Goal: Information Seeking & Learning: Find specific fact

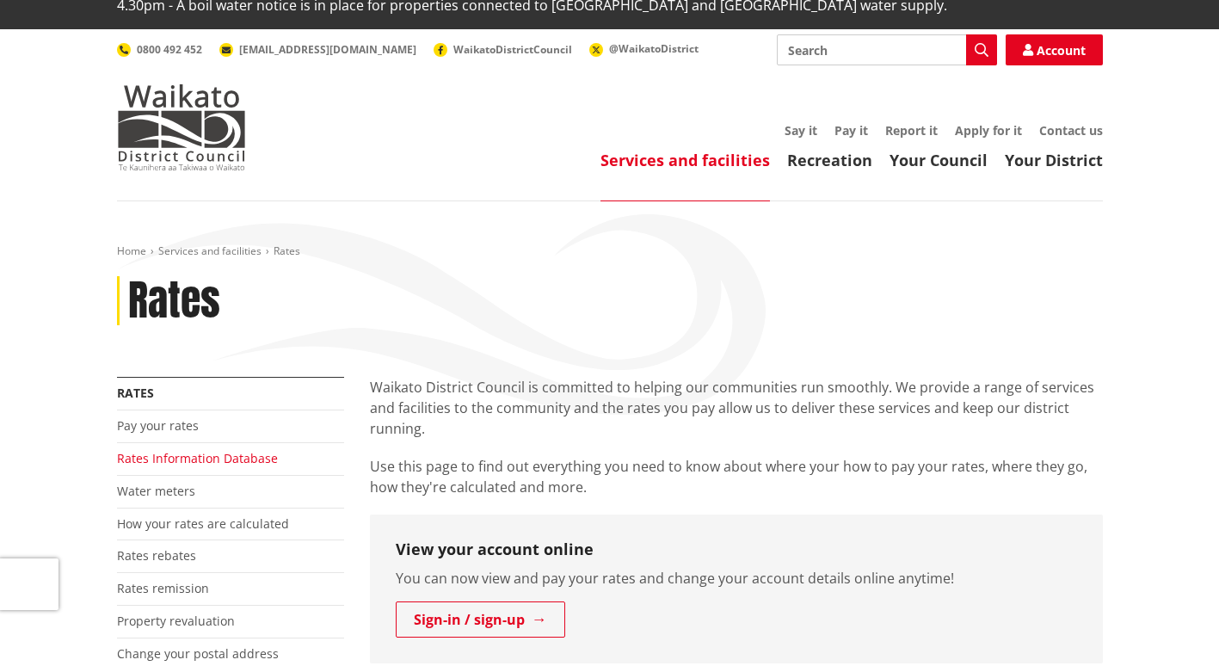
scroll to position [172, 0]
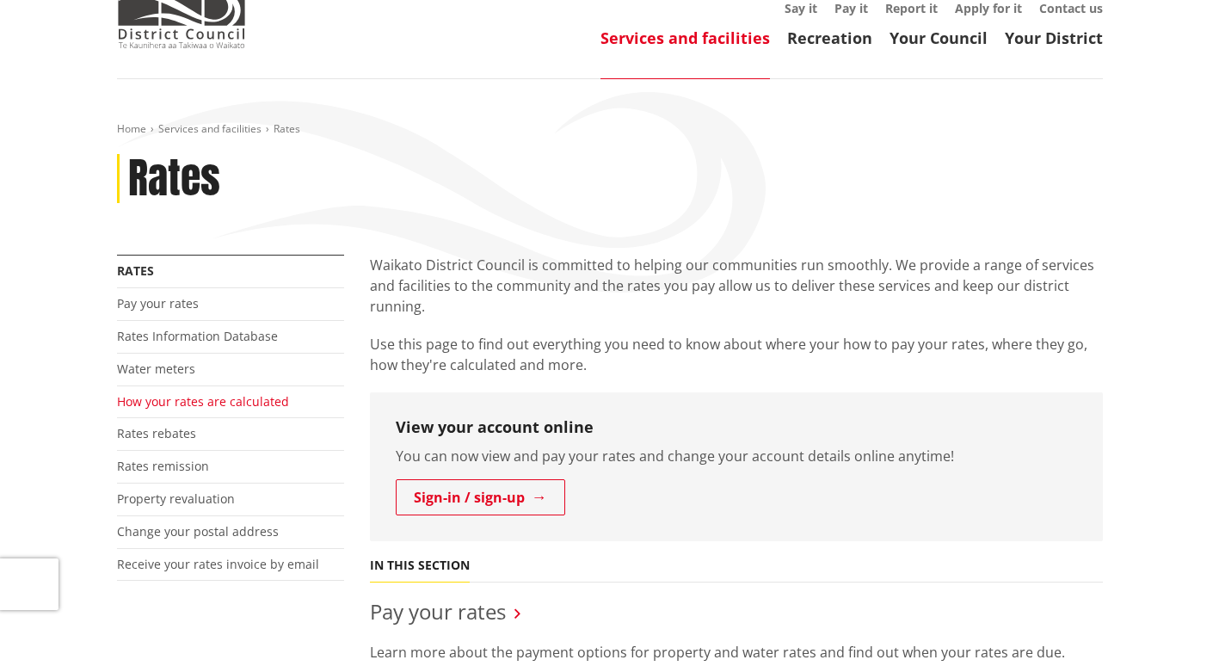
click at [188, 393] on link "How your rates are calculated" at bounding box center [203, 401] width 172 height 16
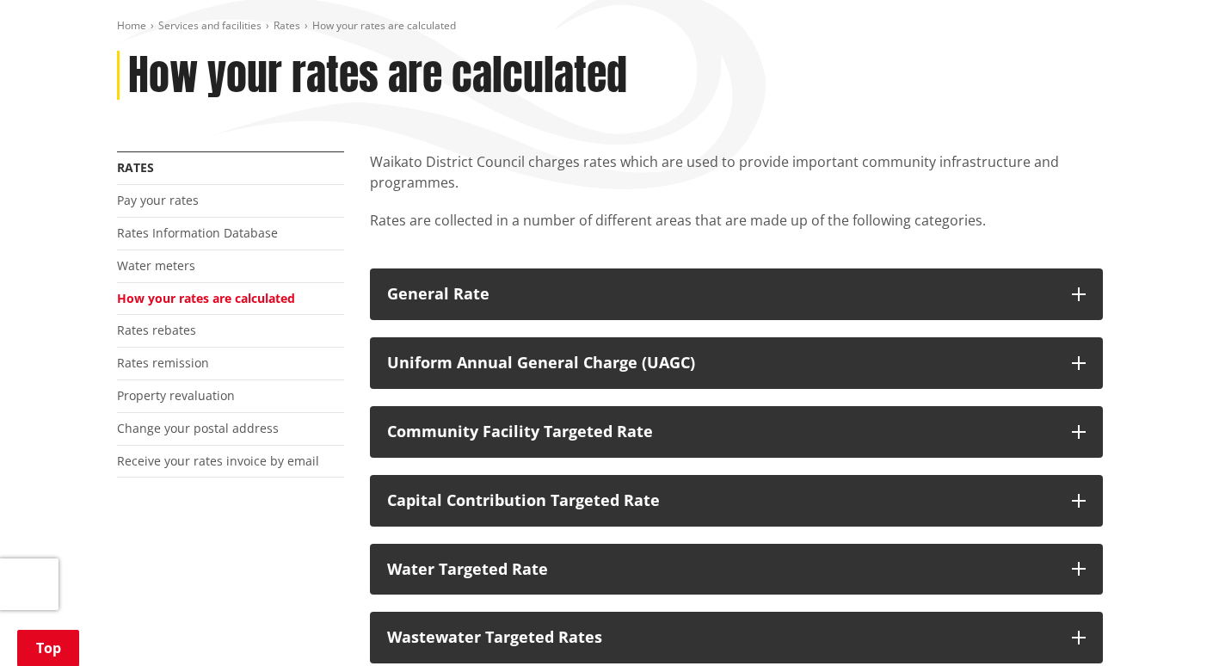
scroll to position [258, 0]
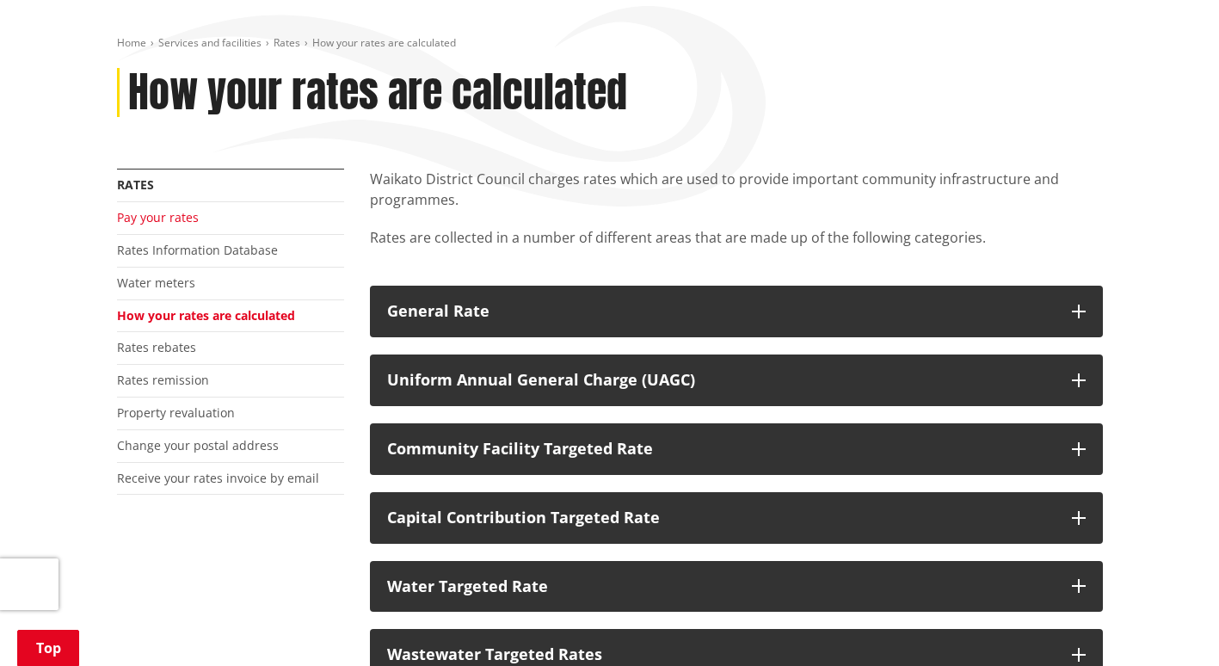
click at [151, 209] on link "Pay your rates" at bounding box center [158, 217] width 82 height 16
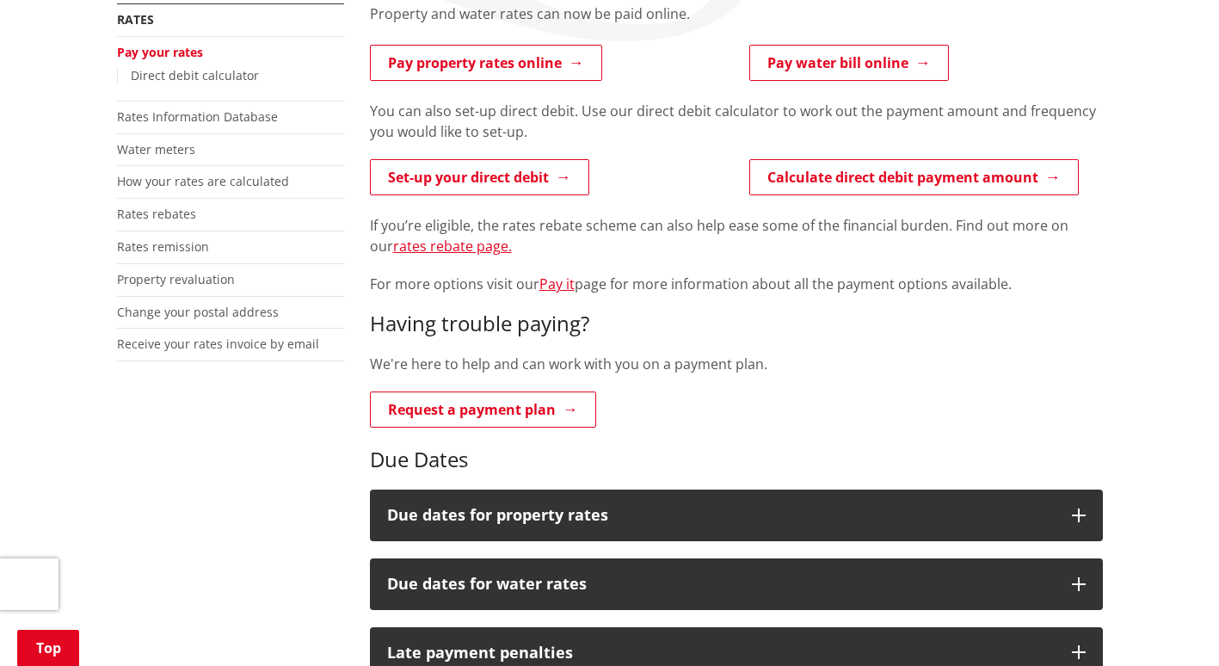
scroll to position [172, 0]
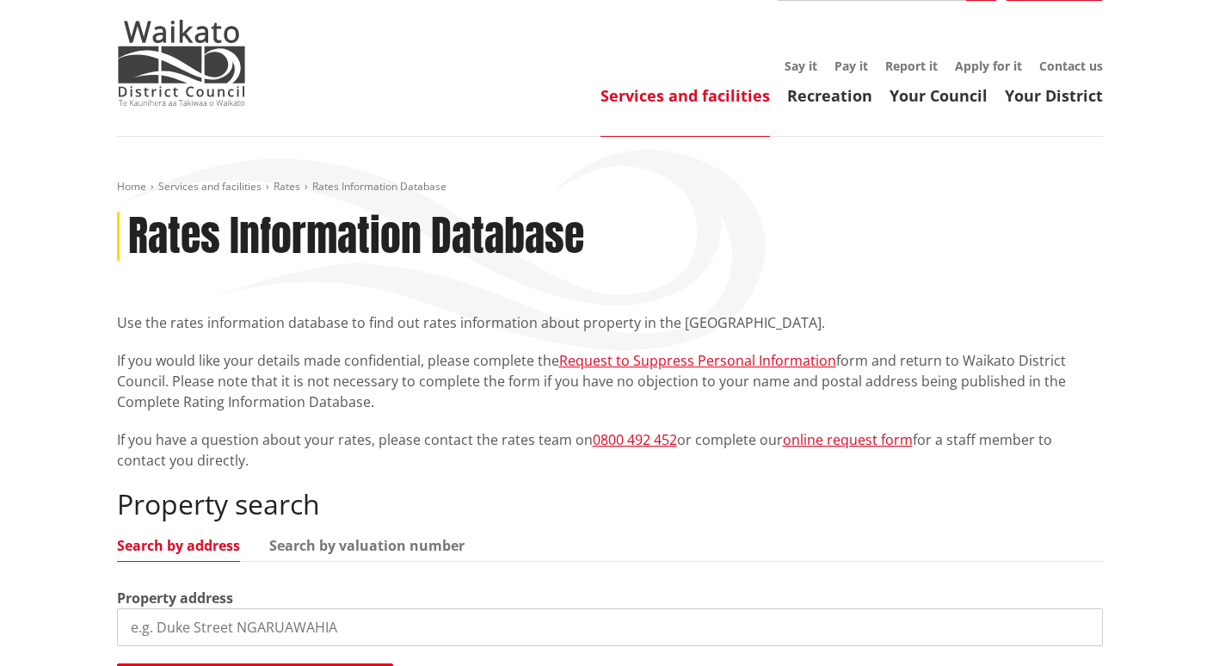
scroll to position [430, 0]
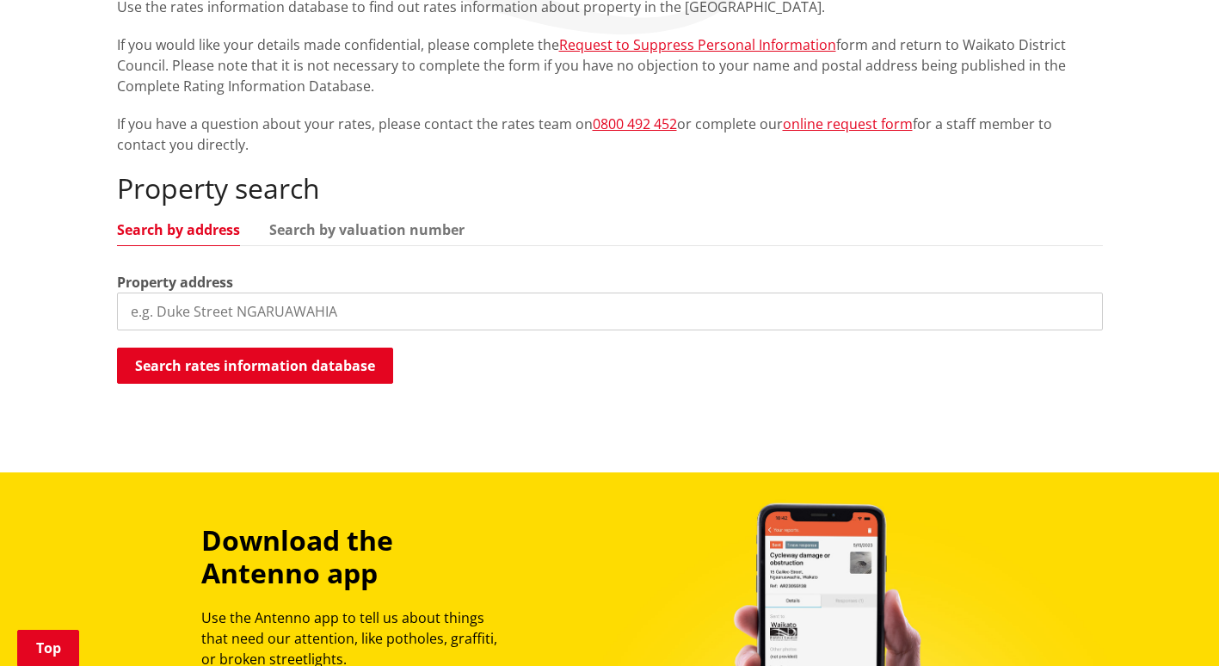
click at [243, 293] on input "search" at bounding box center [610, 312] width 986 height 38
paste input "[STREET_ADDRESS]"
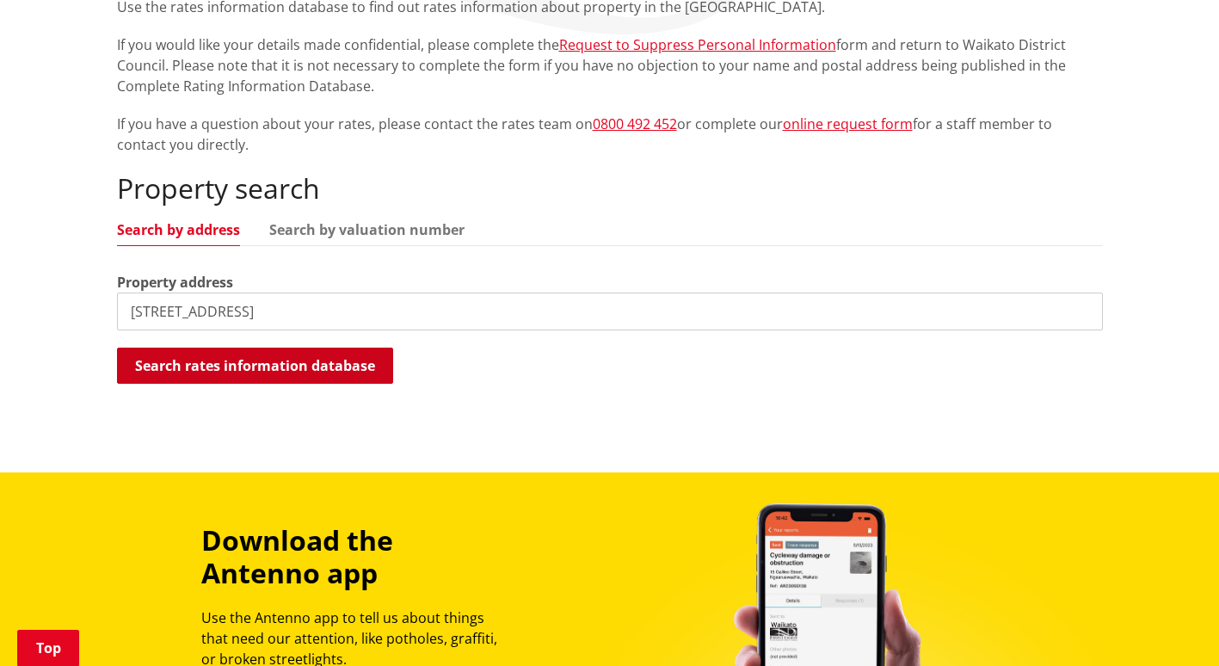
click at [345, 348] on button "Search rates information database" at bounding box center [255, 366] width 276 height 36
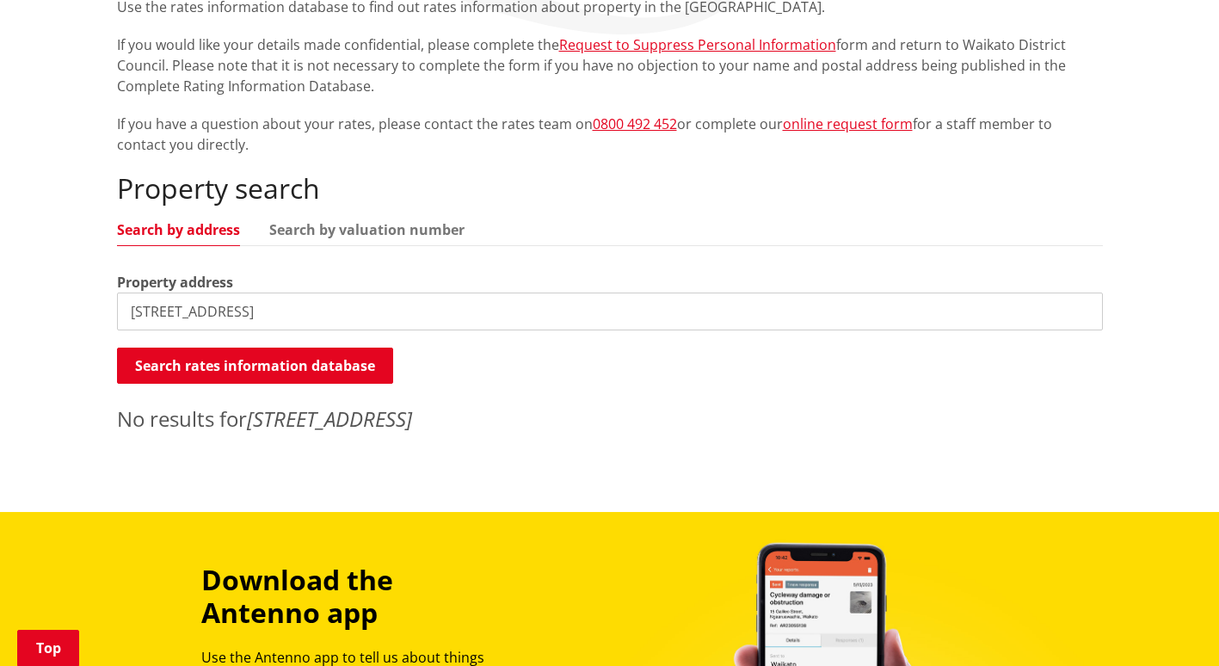
drag, startPoint x: 374, startPoint y: 275, endPoint x: 261, endPoint y: 274, distance: 113.6
click at [261, 293] on input "6A Lambrusco Street, Te Kauwhata" at bounding box center [610, 312] width 986 height 38
type input "6A Lambrusco Street"
click at [300, 348] on button "Search rates information database" at bounding box center [255, 366] width 276 height 36
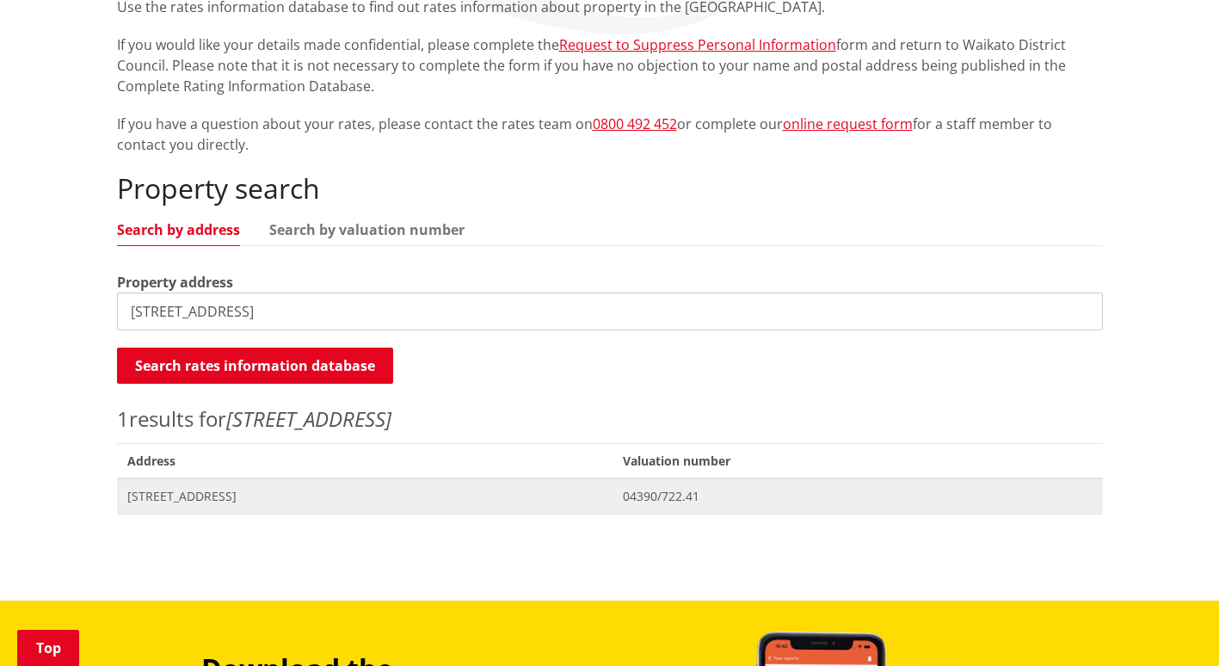
click at [288, 488] on span "[STREET_ADDRESS]" at bounding box center [365, 496] width 476 height 17
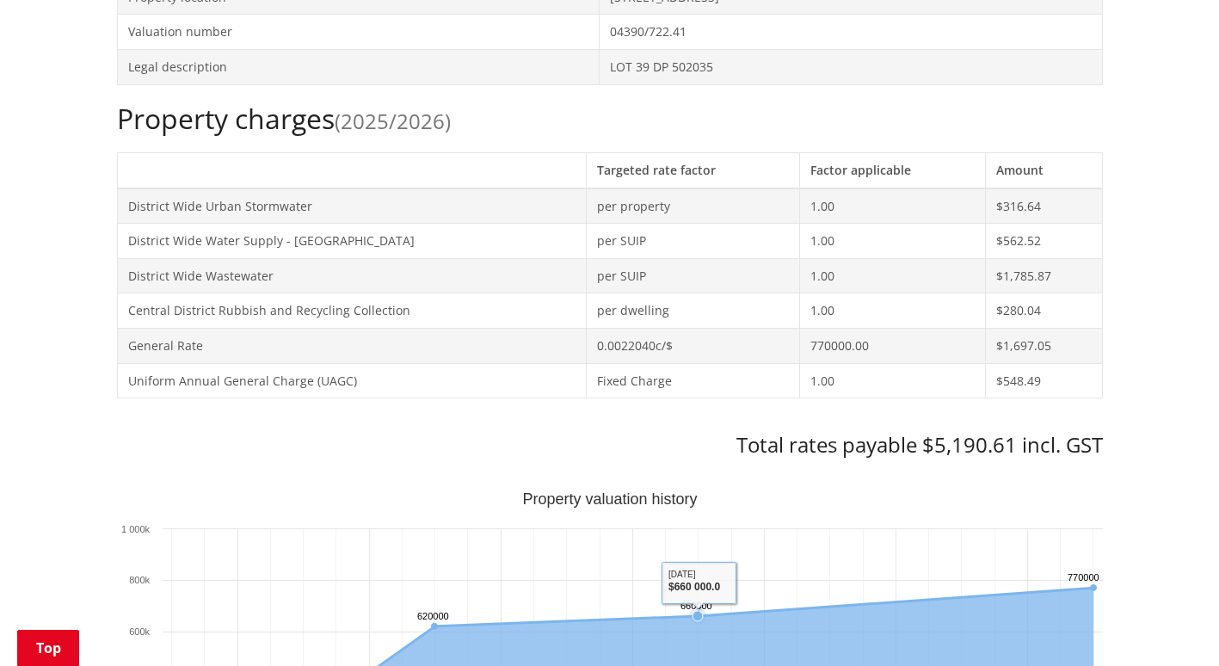
scroll to position [516, 0]
